Goal: Task Accomplishment & Management: Use online tool/utility

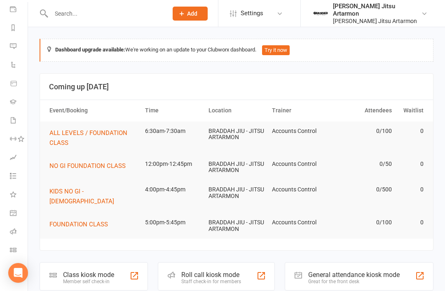
scroll to position [97, 0]
click at [10, 251] on icon at bounding box center [13, 250] width 7 height 7
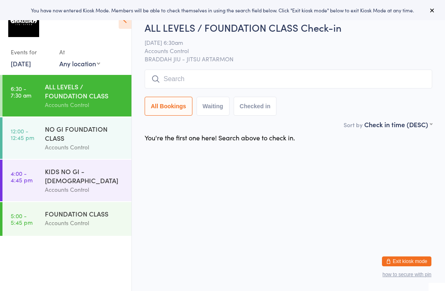
click at [179, 78] on input "search" at bounding box center [289, 79] width 288 height 19
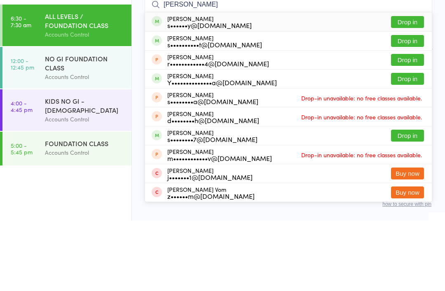
type input "[PERSON_NAME]"
click at [413, 106] on button "Drop in" at bounding box center [407, 112] width 33 height 12
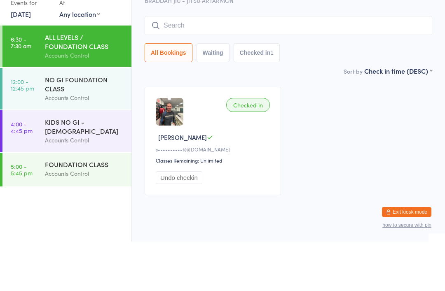
click at [327, 66] on input "search" at bounding box center [289, 75] width 288 height 19
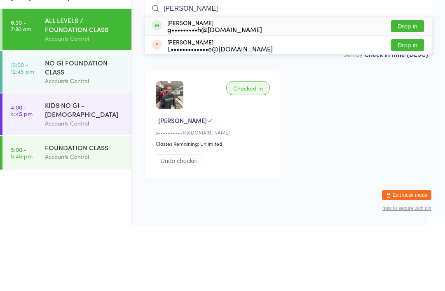
type input "[PERSON_NAME]"
click at [411, 87] on button "Drop in" at bounding box center [407, 93] width 33 height 12
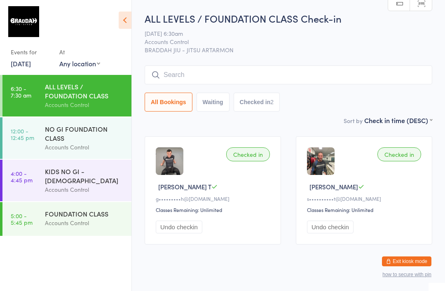
click at [291, 80] on input "search" at bounding box center [289, 75] width 288 height 19
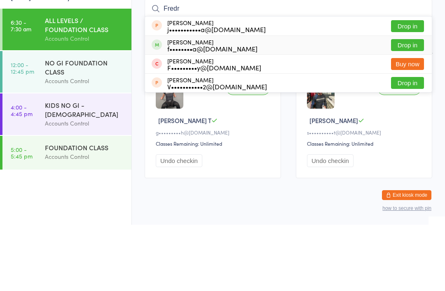
type input "Fredr"
click at [413, 106] on button "Drop in" at bounding box center [407, 112] width 33 height 12
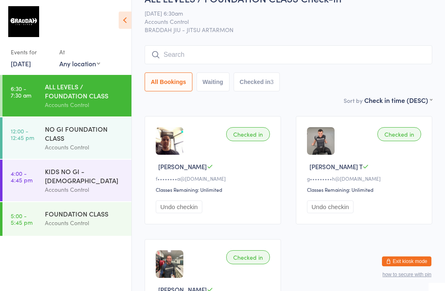
click at [310, 55] on input "search" at bounding box center [289, 54] width 288 height 19
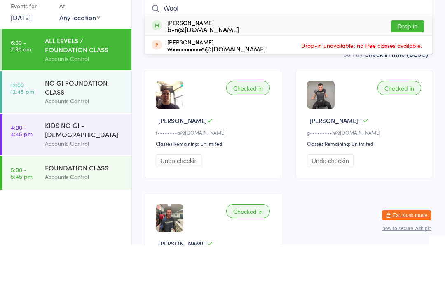
type input "Wool"
click at [403, 66] on button "Drop in" at bounding box center [407, 72] width 33 height 12
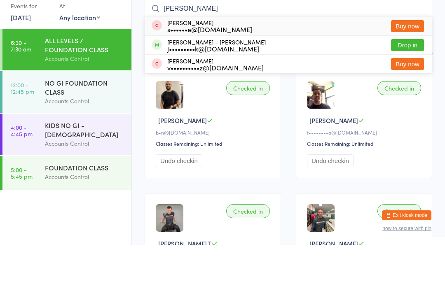
type input "[PERSON_NAME]"
click at [410, 85] on button "Drop in" at bounding box center [407, 91] width 33 height 12
